Goal: Task Accomplishment & Management: Manage account settings

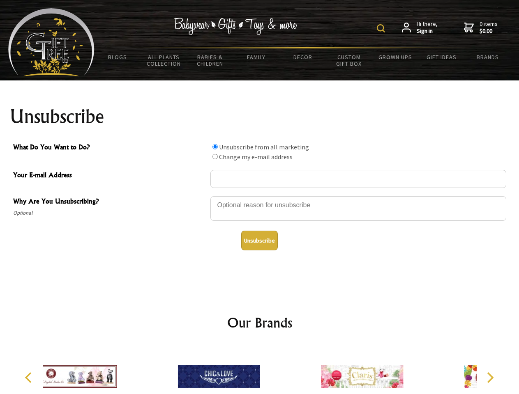
click at [382, 28] on img at bounding box center [381, 28] width 8 height 8
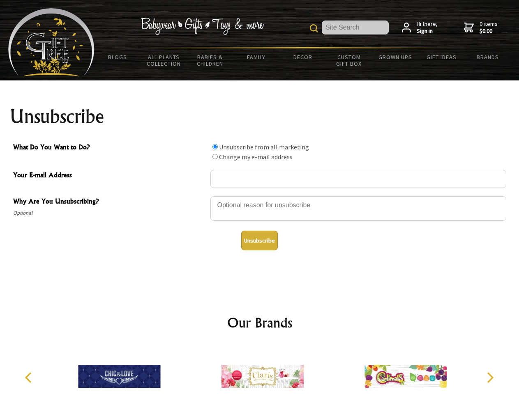
click at [260, 196] on div at bounding box center [358, 210] width 296 height 29
click at [215, 147] on input "What Do You Want to Do?" at bounding box center [214, 146] width 5 height 5
click at [215, 157] on input "What Do You Want to Do?" at bounding box center [214, 156] width 5 height 5
click at [259, 241] on button "Unsubscribe" at bounding box center [259, 241] width 37 height 20
click at [260, 370] on img at bounding box center [262, 377] width 82 height 62
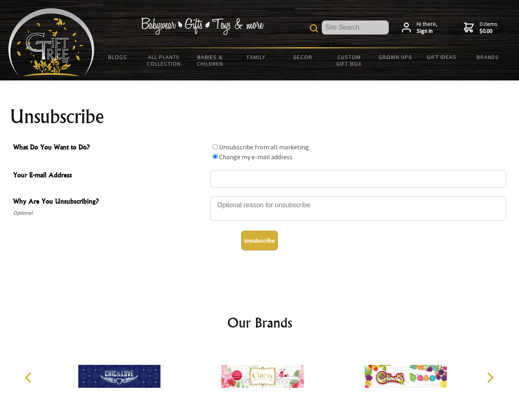
click at [30, 378] on icon "Previous" at bounding box center [29, 378] width 11 height 11
click at [490, 378] on icon "Next" at bounding box center [489, 378] width 11 height 11
radio input "true"
